Goal: Task Accomplishment & Management: Use online tool/utility

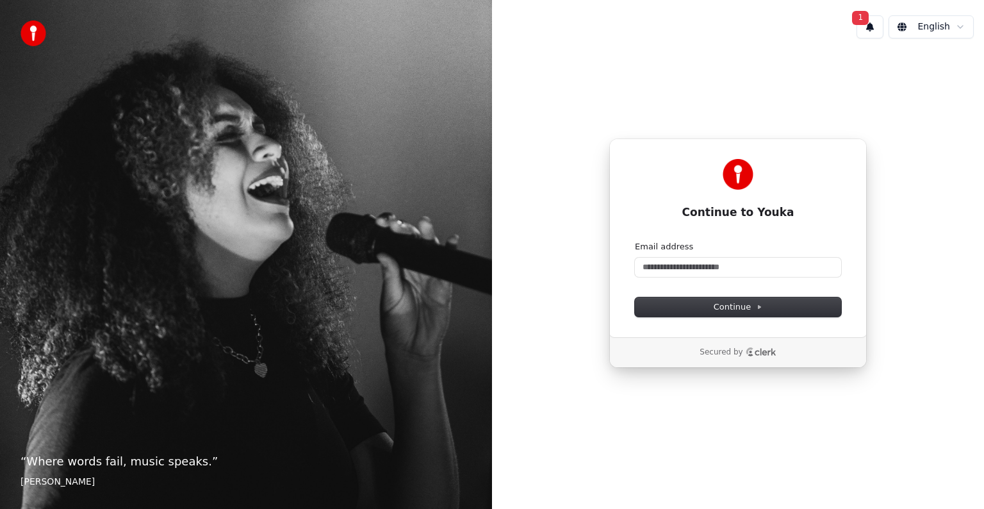
click at [762, 241] on div "Email address" at bounding box center [738, 247] width 206 height 12
click at [734, 248] on div "Email address" at bounding box center [738, 247] width 206 height 12
click at [707, 268] on input "Email address" at bounding box center [738, 267] width 206 height 19
click at [700, 249] on div "Email address" at bounding box center [738, 247] width 206 height 12
click at [694, 269] on input "Email address" at bounding box center [738, 267] width 206 height 19
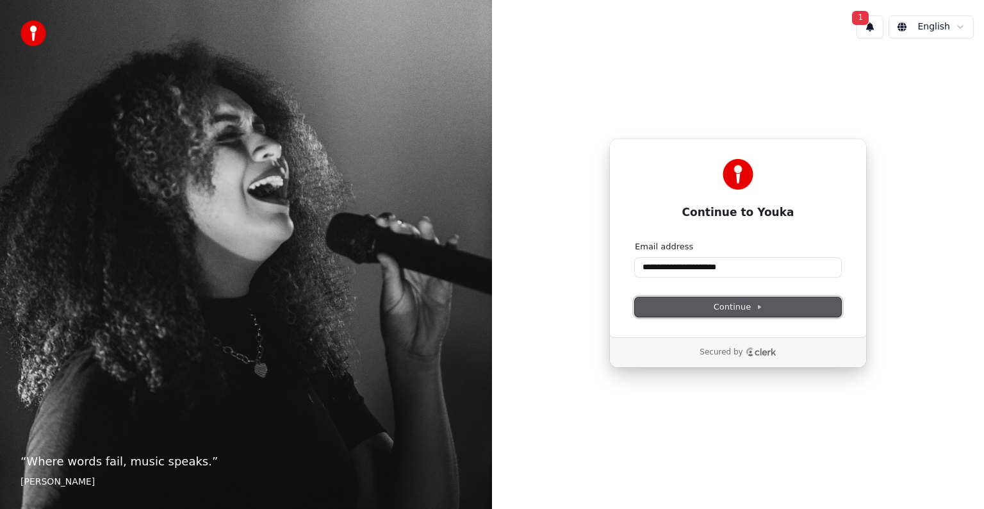
click at [773, 309] on button "Continue" at bounding box center [738, 306] width 206 height 19
type input "**********"
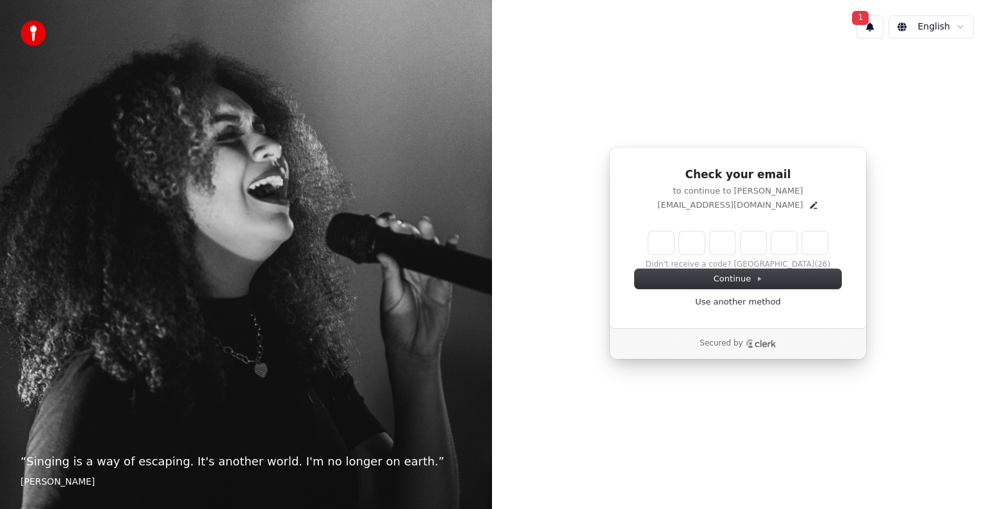
click at [872, 18] on button "1" at bounding box center [869, 26] width 27 height 23
click at [938, 67] on button "Update" at bounding box center [946, 67] width 54 height 23
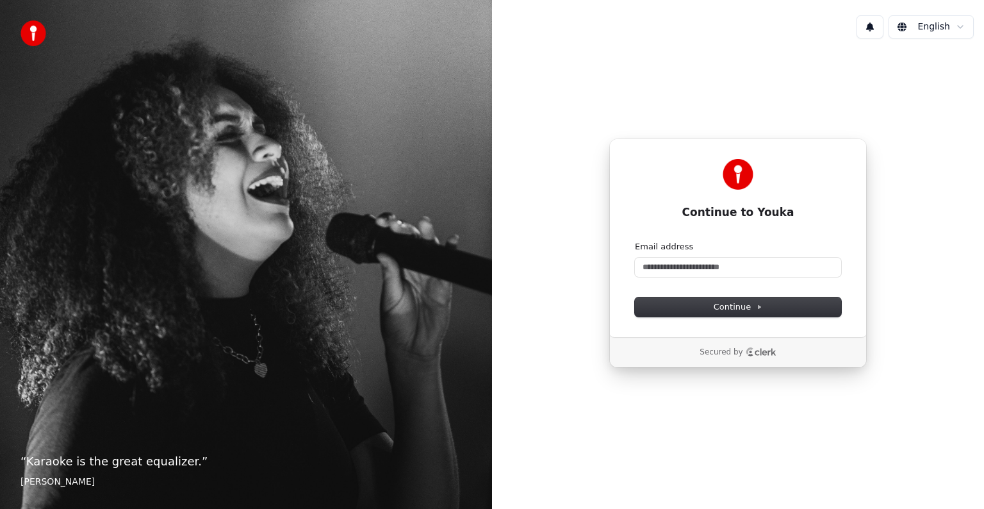
click at [694, 277] on form "Email address Continue" at bounding box center [738, 279] width 206 height 76
click at [696, 272] on input "Email address" at bounding box center [738, 267] width 206 height 19
click at [725, 313] on button "Continue" at bounding box center [738, 306] width 206 height 19
type input "**********"
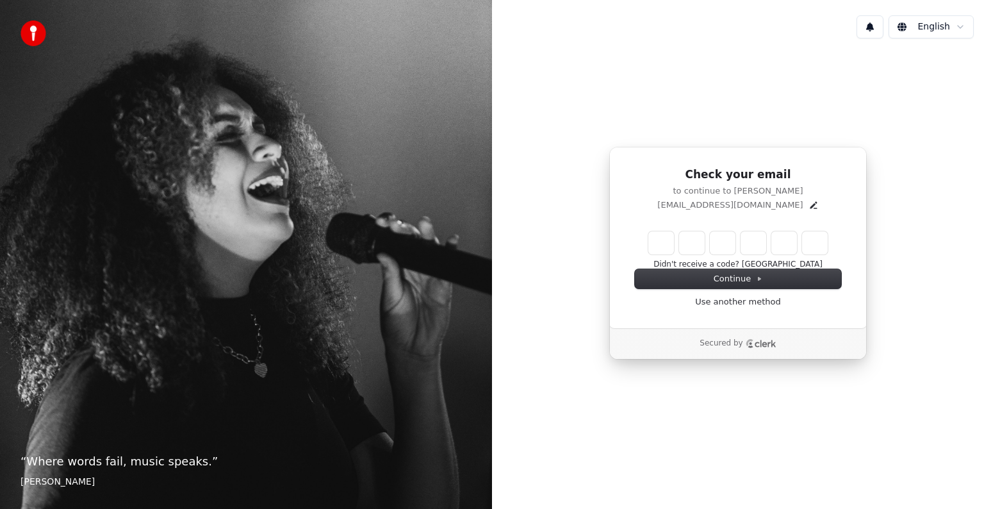
click at [659, 256] on div "Didn't receive a code? Resend" at bounding box center [738, 250] width 206 height 38
click at [664, 241] on input "Enter verification code" at bounding box center [750, 242] width 205 height 23
type input "******"
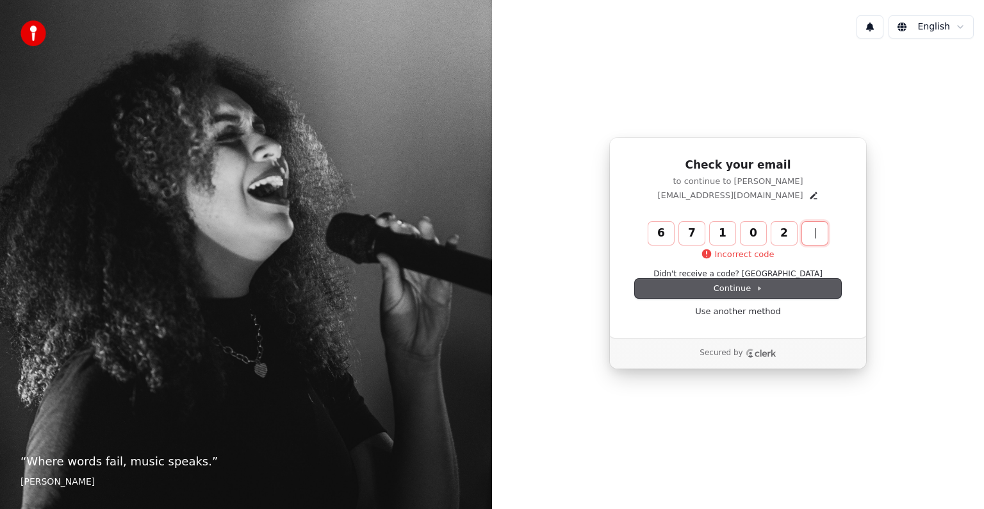
type input "******"
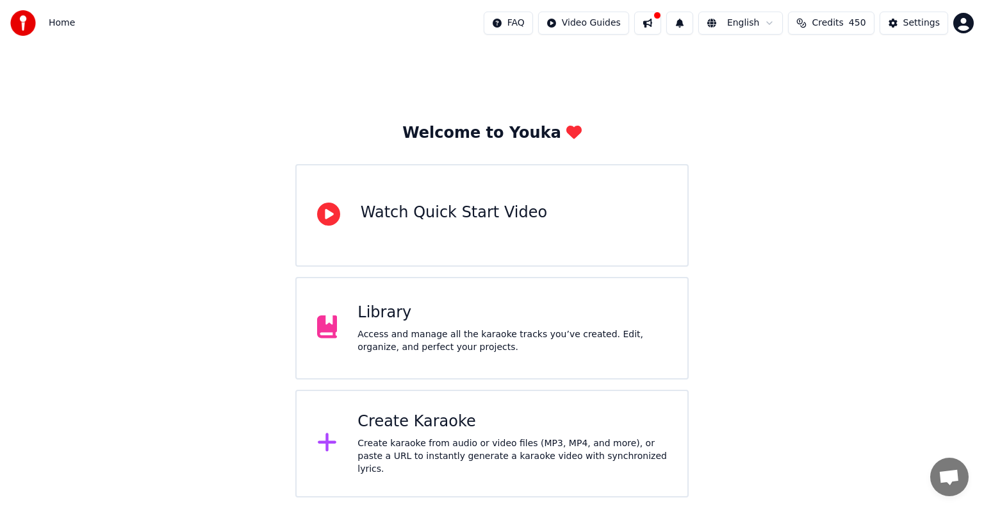
click at [828, 63] on div "Welcome to Youka Watch Quick Start Video Library Access and manage all the kara…" at bounding box center [492, 271] width 984 height 451
click at [415, 463] on div "Create karaoke from audio or video files (MP3, MP4, and more), or paste a URL t…" at bounding box center [511, 456] width 309 height 38
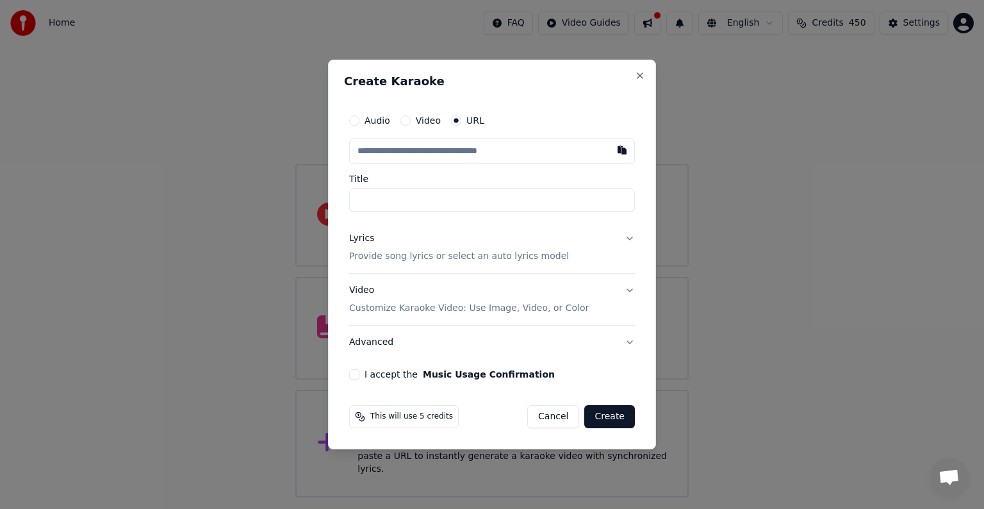
click at [428, 163] on input "text" at bounding box center [492, 151] width 286 height 26
type input "**********"
click at [428, 177] on label "Title" at bounding box center [492, 178] width 286 height 9
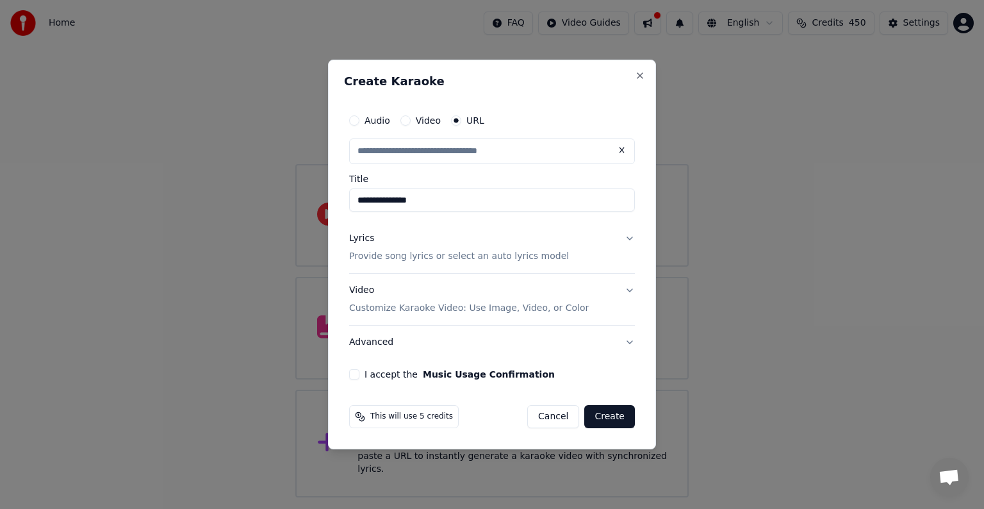
click at [428, 188] on input "**********" at bounding box center [492, 199] width 286 height 23
click at [356, 204] on input "**********" at bounding box center [492, 199] width 286 height 23
type input "**********"
click at [416, 261] on p "Provide song lyrics or select an auto lyrics model" at bounding box center [459, 256] width 220 height 13
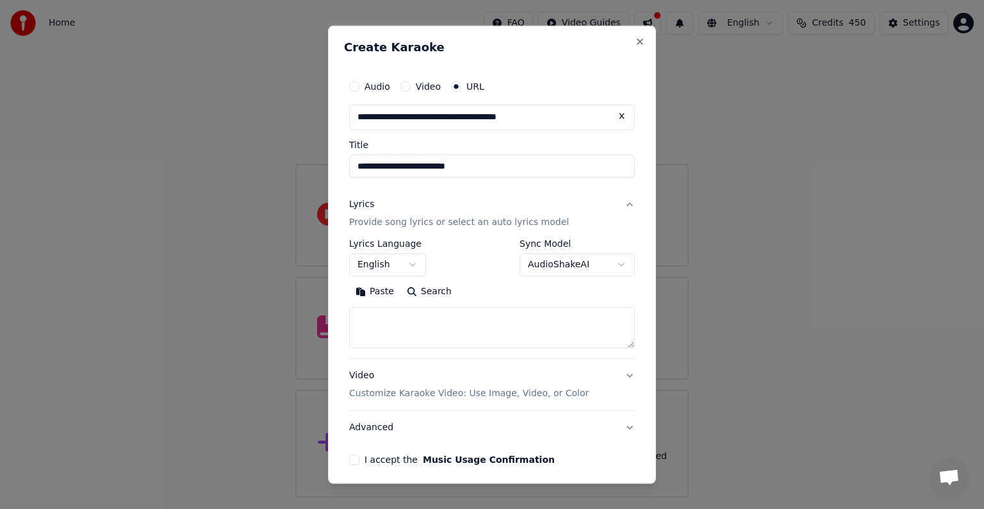
click at [393, 268] on button "English" at bounding box center [387, 264] width 77 height 23
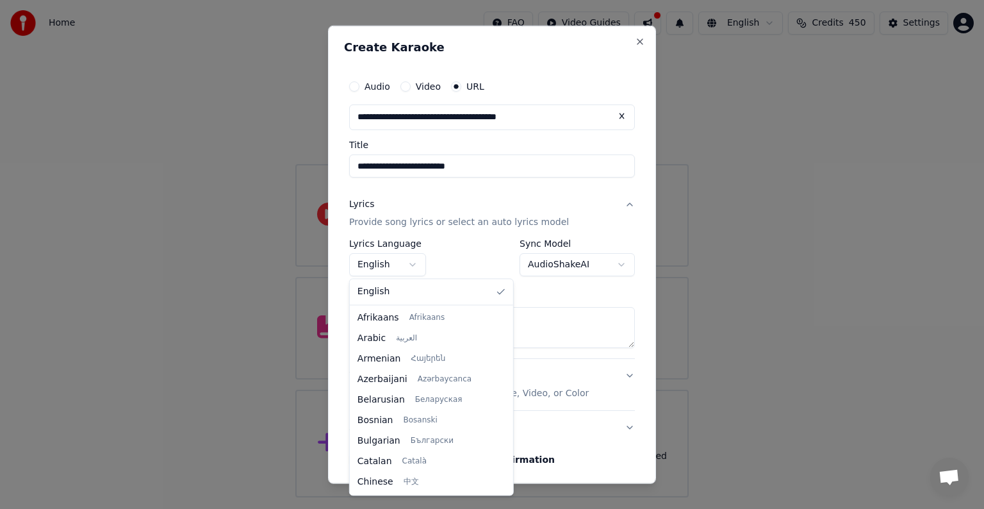
scroll to position [143, 0]
select select "**"
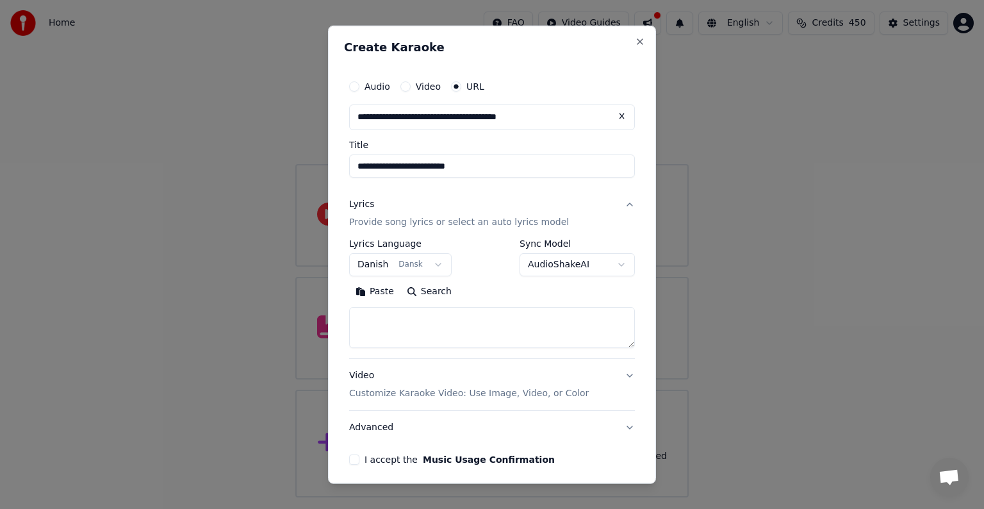
click at [445, 333] on textarea at bounding box center [492, 327] width 286 height 41
click at [372, 295] on button "Paste" at bounding box center [374, 291] width 51 height 20
click at [352, 454] on button "I accept the Music Usage Confirmation" at bounding box center [354, 459] width 10 height 10
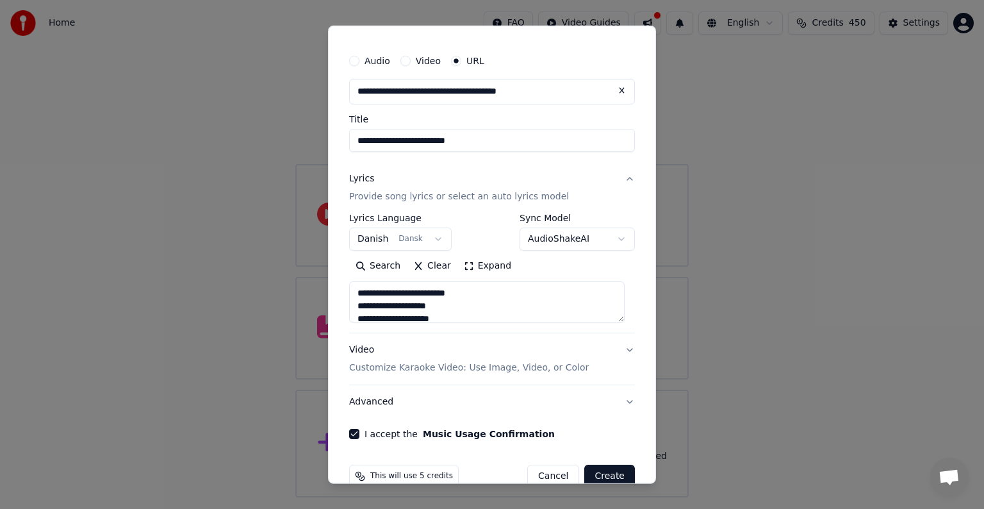
scroll to position [50, 0]
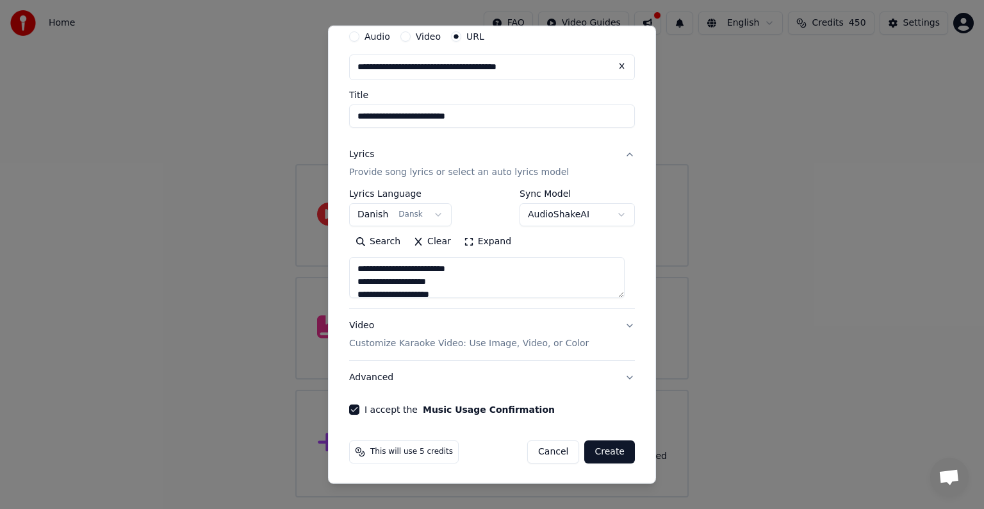
click at [605, 443] on button "Create" at bounding box center [609, 451] width 51 height 23
type textarea "**********"
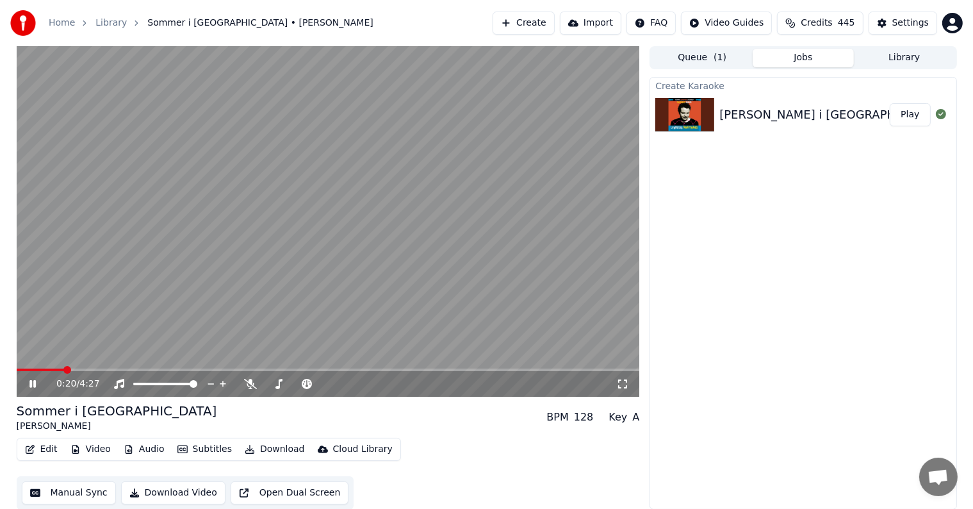
click at [671, 336] on div "Create Karaoke [PERSON_NAME] i [GEOGRAPHIC_DATA] Play" at bounding box center [803, 293] width 307 height 432
click at [250, 385] on icon at bounding box center [250, 384] width 13 height 10
click at [250, 385] on icon at bounding box center [250, 384] width 7 height 10
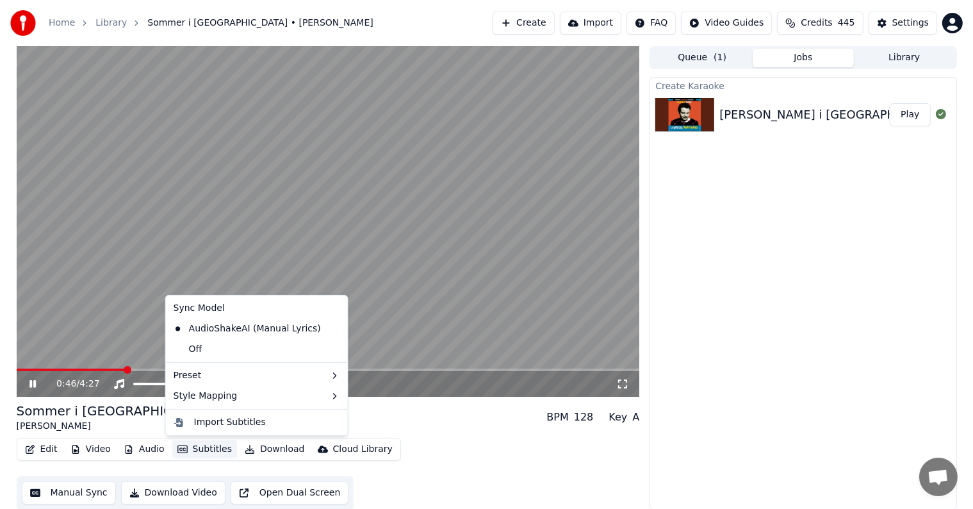
click at [191, 452] on button "Subtitles" at bounding box center [204, 449] width 65 height 18
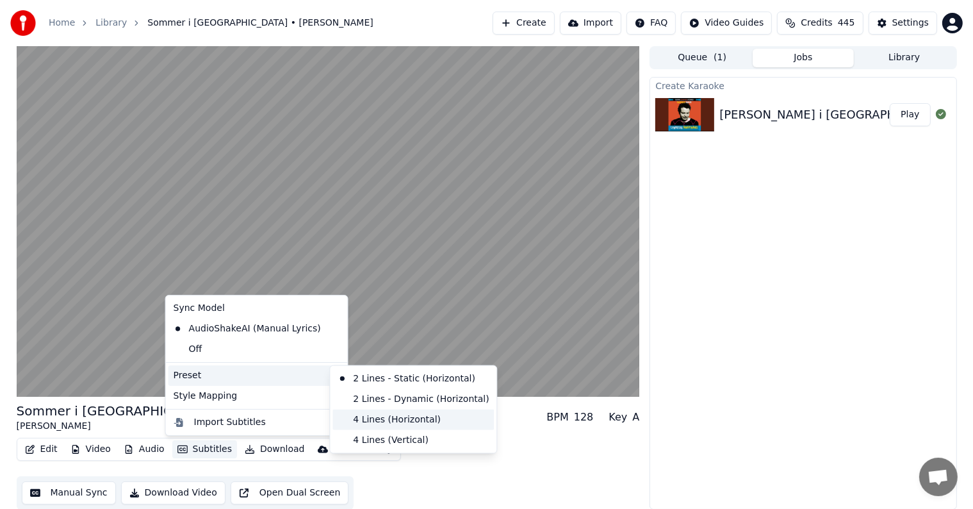
click at [405, 419] on div "4 Lines (Horizontal)" at bounding box center [412, 419] width 161 height 20
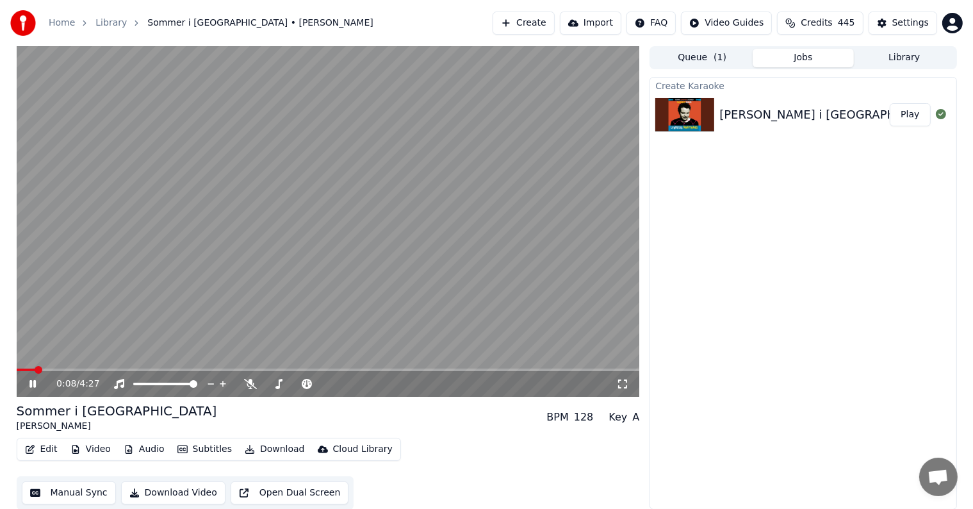
click at [35, 370] on span at bounding box center [26, 369] width 19 height 3
click at [36, 370] on span at bounding box center [39, 370] width 8 height 8
click at [17, 371] on span at bounding box center [24, 369] width 14 height 3
click at [246, 380] on icon at bounding box center [250, 384] width 13 height 10
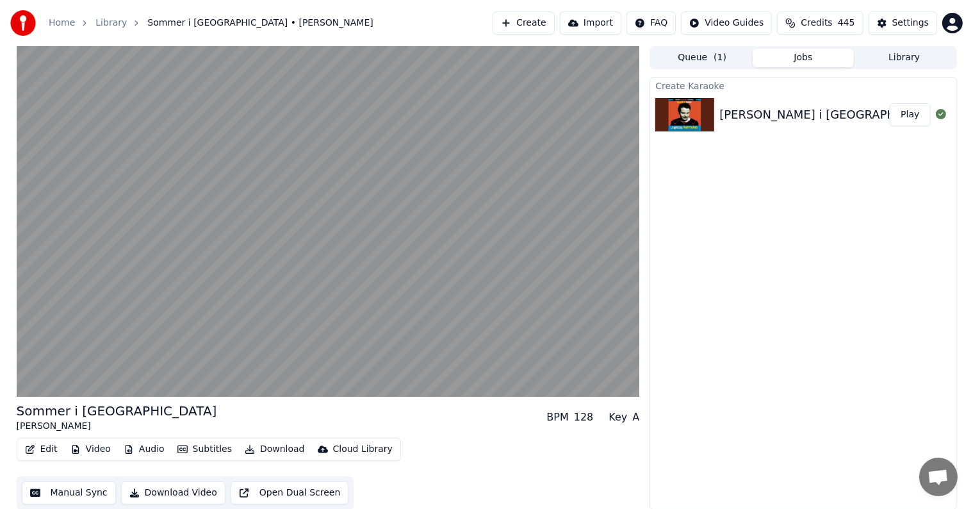
click at [678, 454] on div "Create Karaoke [PERSON_NAME] i [GEOGRAPHIC_DATA] Play" at bounding box center [803, 293] width 307 height 432
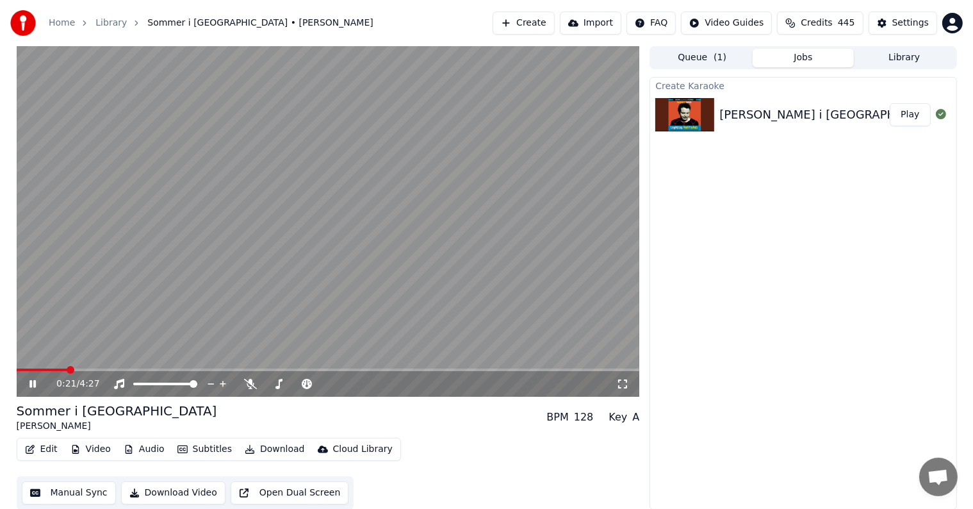
click at [248, 389] on div "0:21 / 4:27" at bounding box center [336, 383] width 560 height 13
click at [251, 382] on icon at bounding box center [250, 384] width 13 height 10
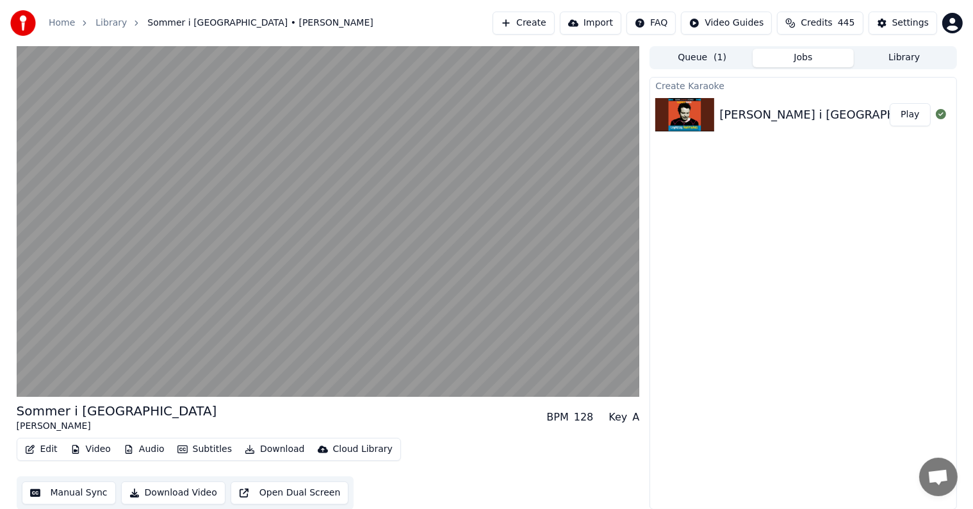
click at [256, 243] on video at bounding box center [328, 221] width 623 height 350
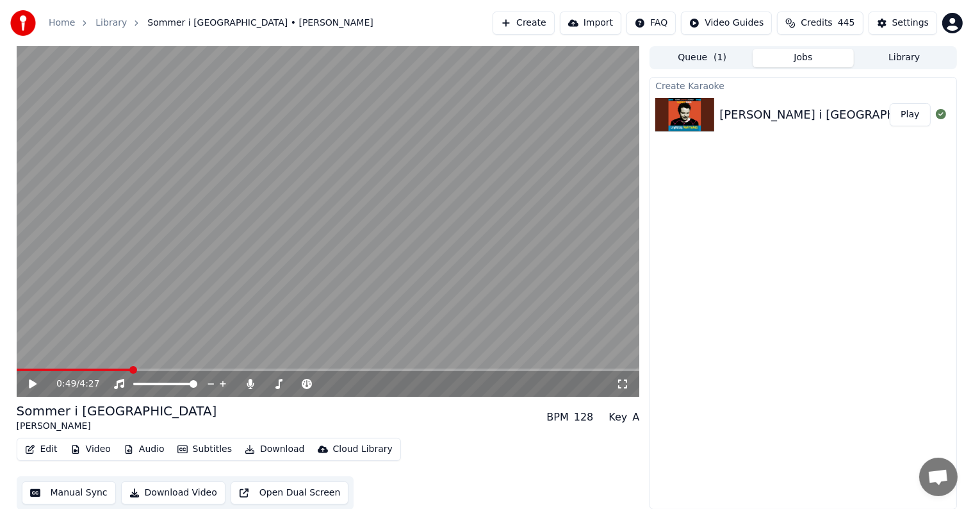
click at [27, 387] on icon at bounding box center [42, 384] width 30 height 10
click at [231, 195] on video at bounding box center [328, 221] width 623 height 350
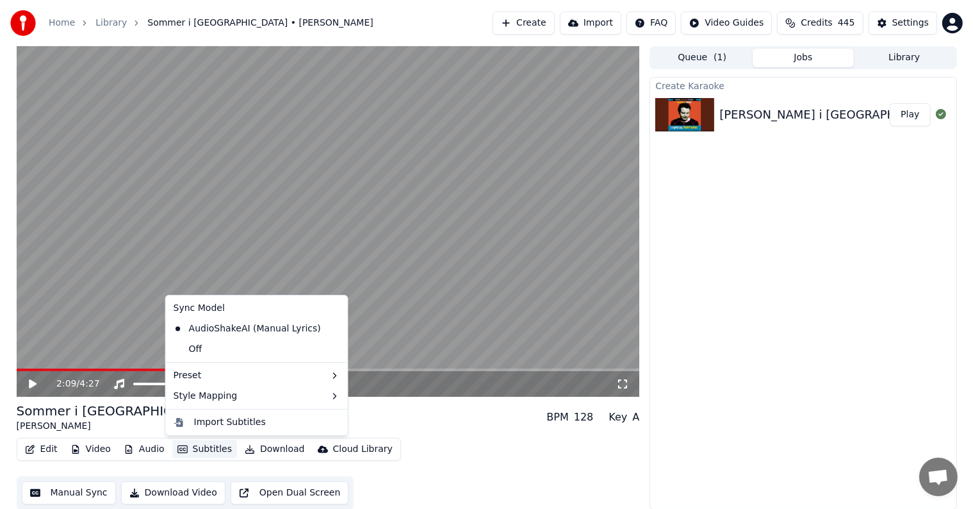
click at [181, 442] on button "Subtitles" at bounding box center [204, 449] width 65 height 18
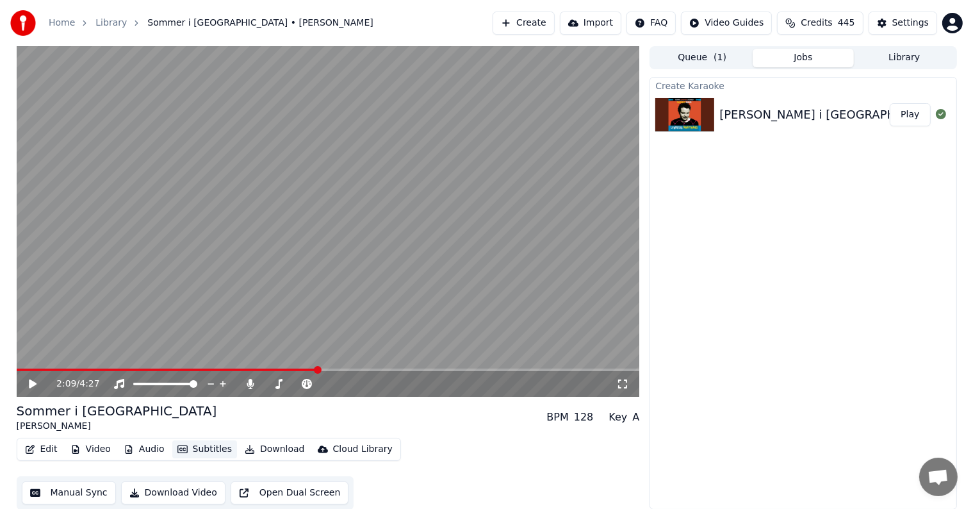
click at [181, 442] on button "Subtitles" at bounding box center [204, 449] width 65 height 18
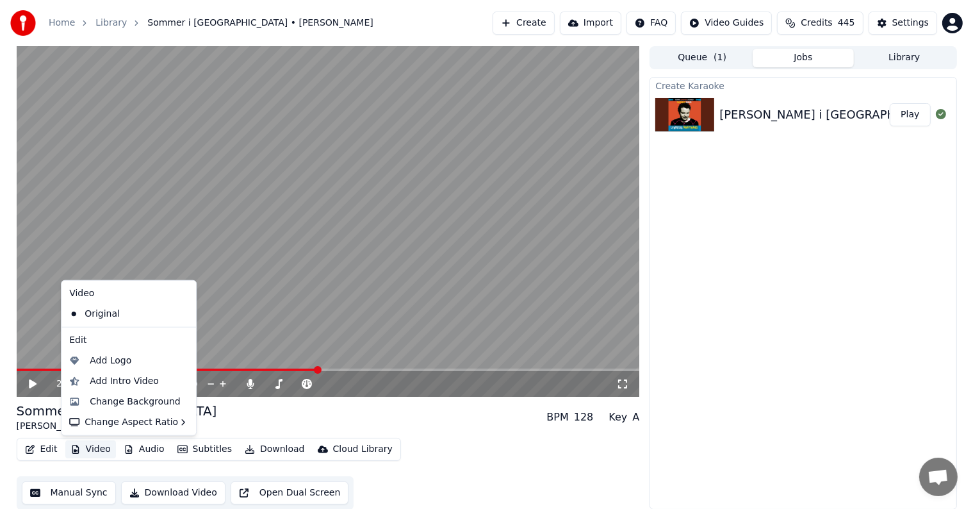
click at [101, 448] on button "Video" at bounding box center [90, 449] width 51 height 18
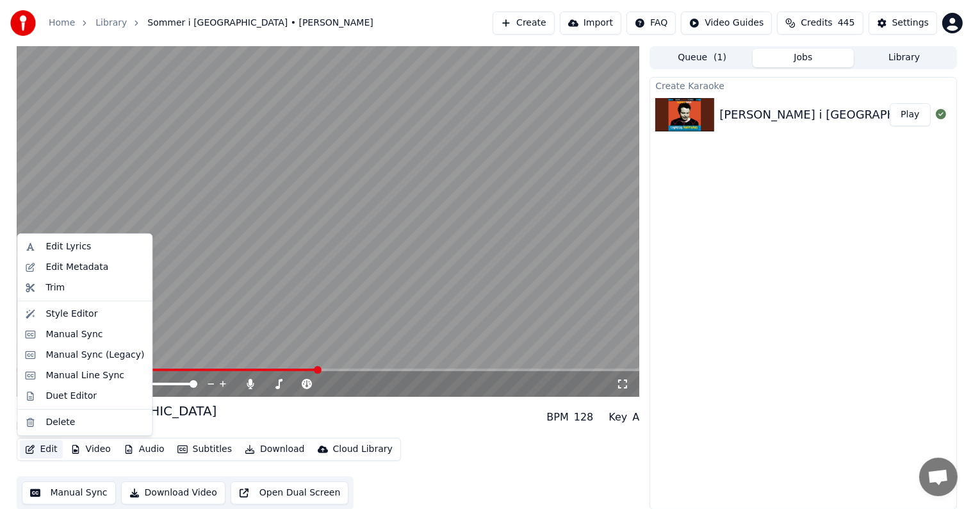
click at [53, 448] on button "Edit" at bounding box center [41, 449] width 43 height 18
click at [53, 243] on div "Edit Lyrics" at bounding box center [67, 246] width 45 height 13
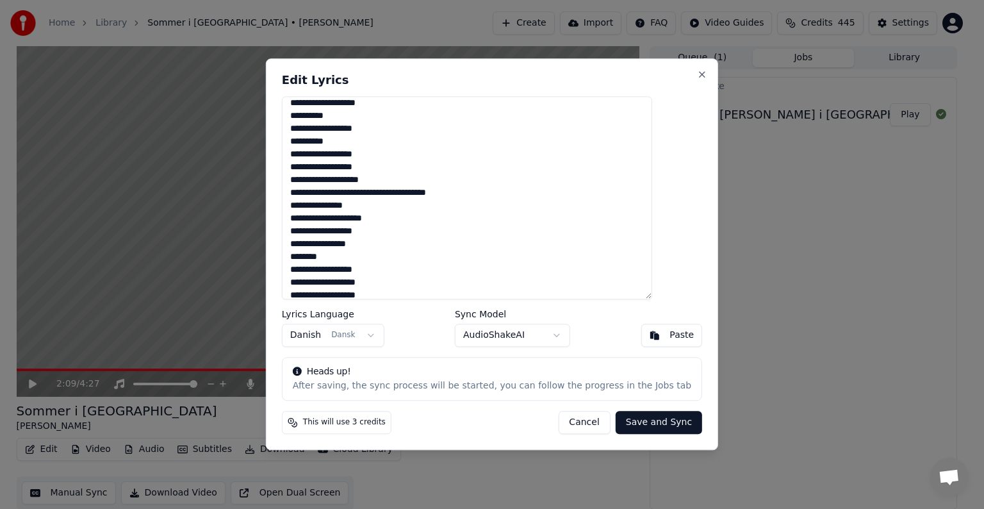
scroll to position [268, 0]
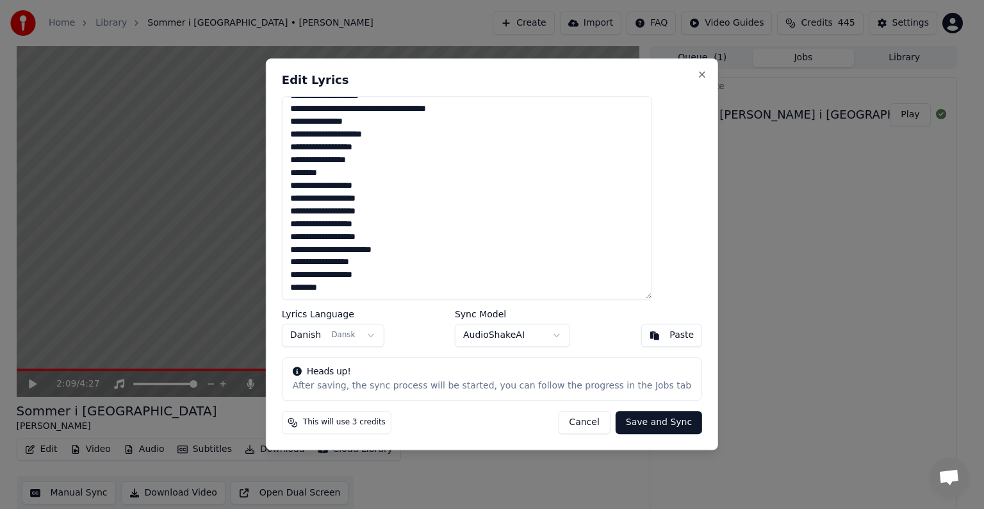
click at [516, 335] on body "Home Library Sommer i [GEOGRAPHIC_DATA] • [PERSON_NAME] Create Import FAQ Video…" at bounding box center [486, 254] width 973 height 509
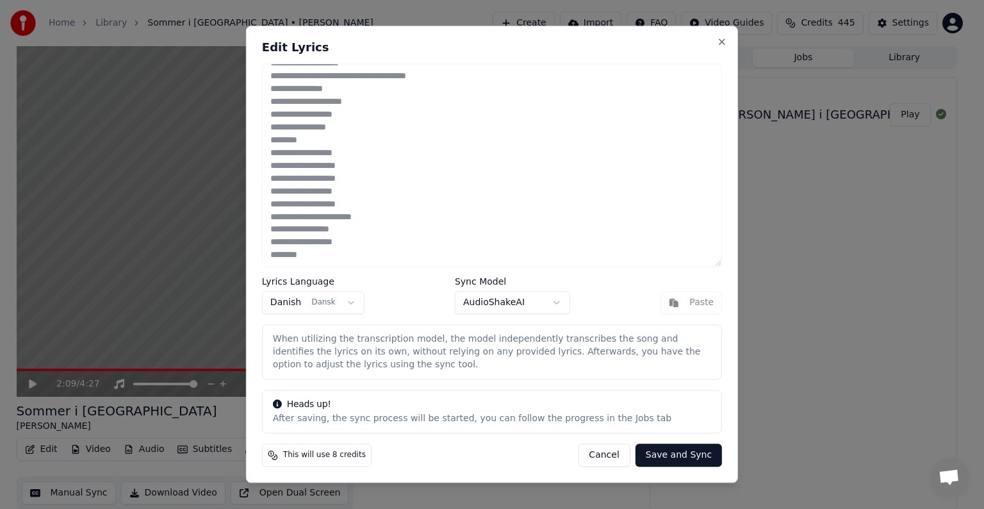
click at [684, 462] on button "Save and Sync" at bounding box center [678, 455] width 86 height 23
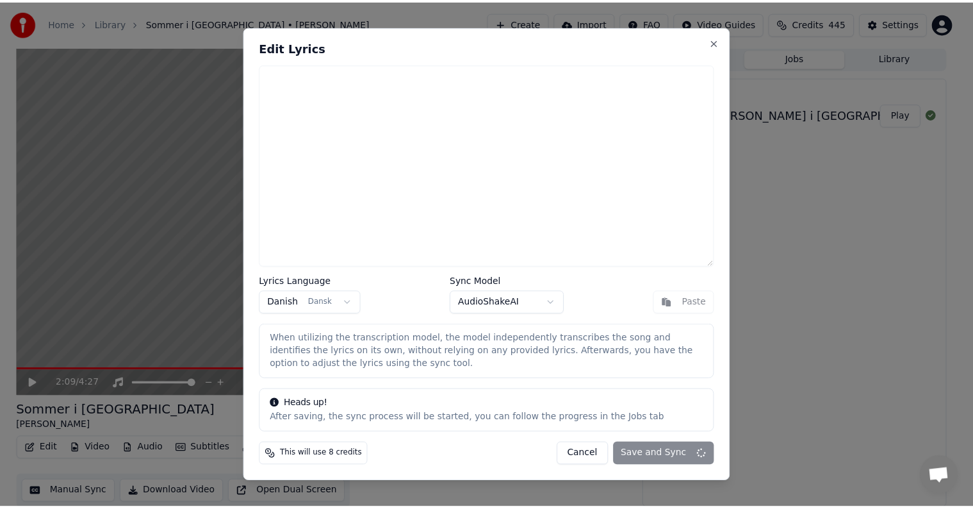
scroll to position [0, 0]
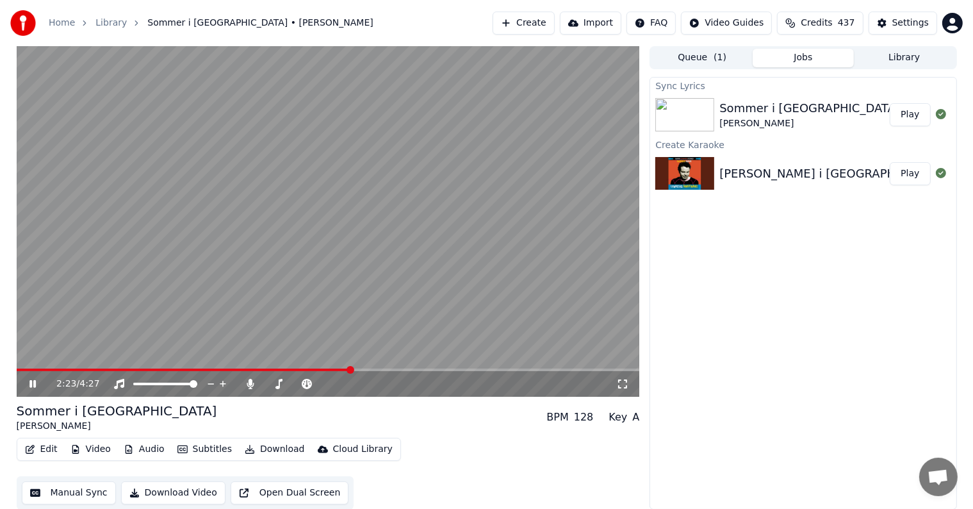
click at [28, 368] on video at bounding box center [328, 221] width 623 height 350
click at [28, 370] on span at bounding box center [23, 369] width 12 height 3
click at [29, 384] on icon at bounding box center [33, 383] width 8 height 9
click at [443, 370] on span at bounding box center [328, 369] width 623 height 3
click at [567, 368] on video at bounding box center [328, 221] width 623 height 350
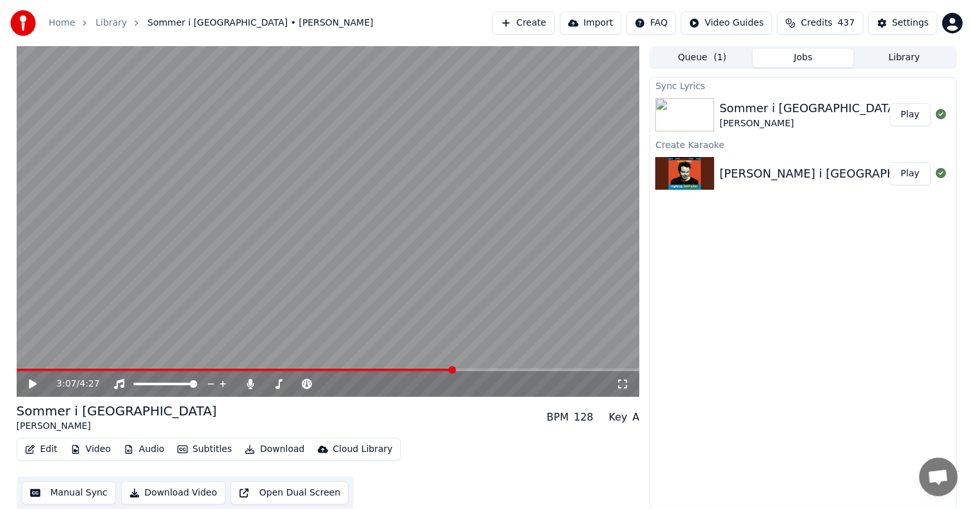
click at [568, 369] on span at bounding box center [328, 369] width 623 height 3
click at [443, 307] on video at bounding box center [328, 221] width 623 height 350
click at [249, 386] on icon at bounding box center [250, 384] width 7 height 10
click at [259, 447] on button "Download" at bounding box center [275, 449] width 70 height 18
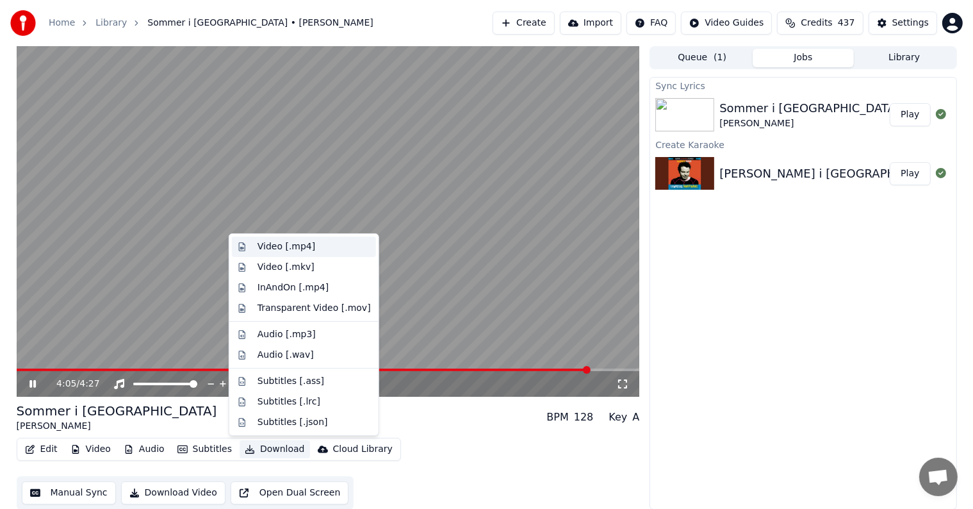
click at [292, 246] on div "Video [.mp4]" at bounding box center [287, 246] width 58 height 13
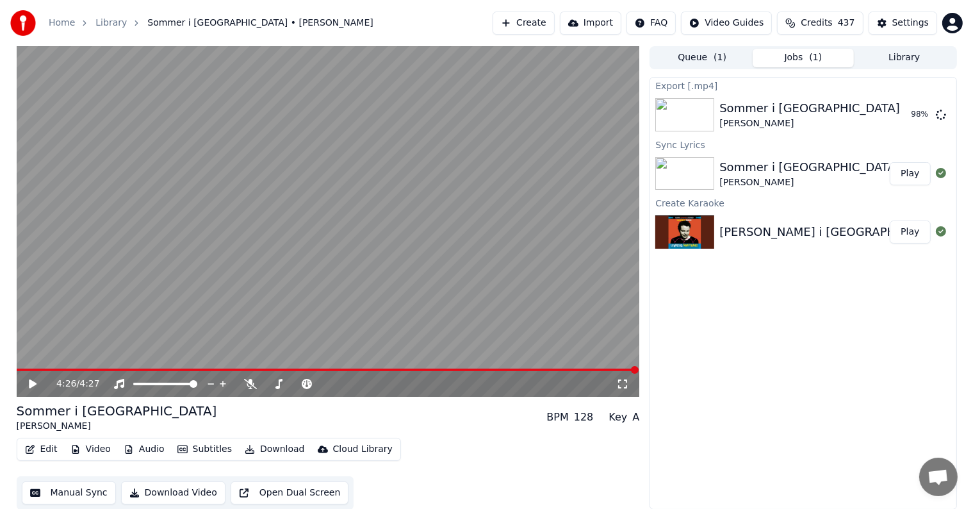
click at [689, 340] on div "Export [.mp4] Sommer i [GEOGRAPHIC_DATA] [PERSON_NAME] 98 % Sync Lyrics Sommer …" at bounding box center [803, 293] width 307 height 432
click at [916, 123] on button "Show" at bounding box center [908, 114] width 46 height 23
